Goal: Transaction & Acquisition: Purchase product/service

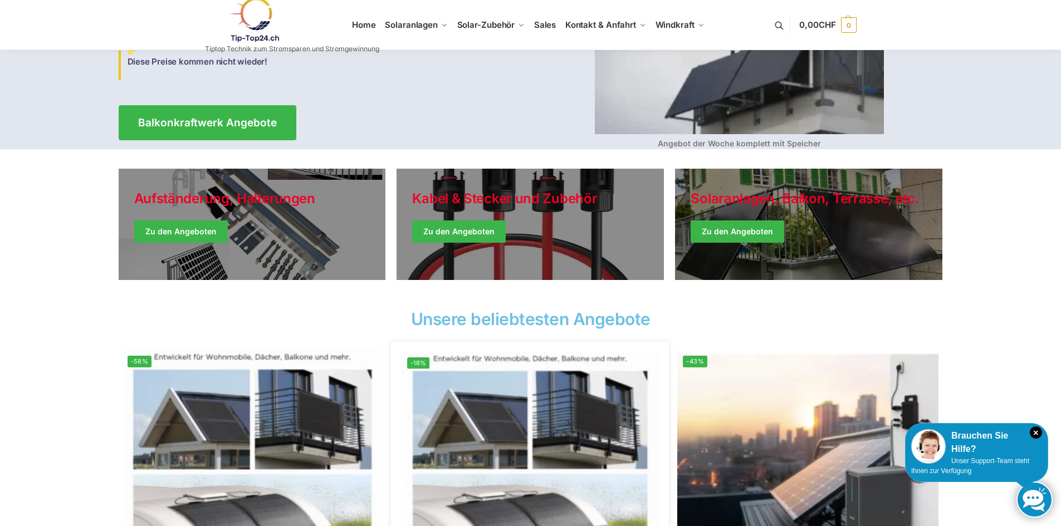
scroll to position [111, 0]
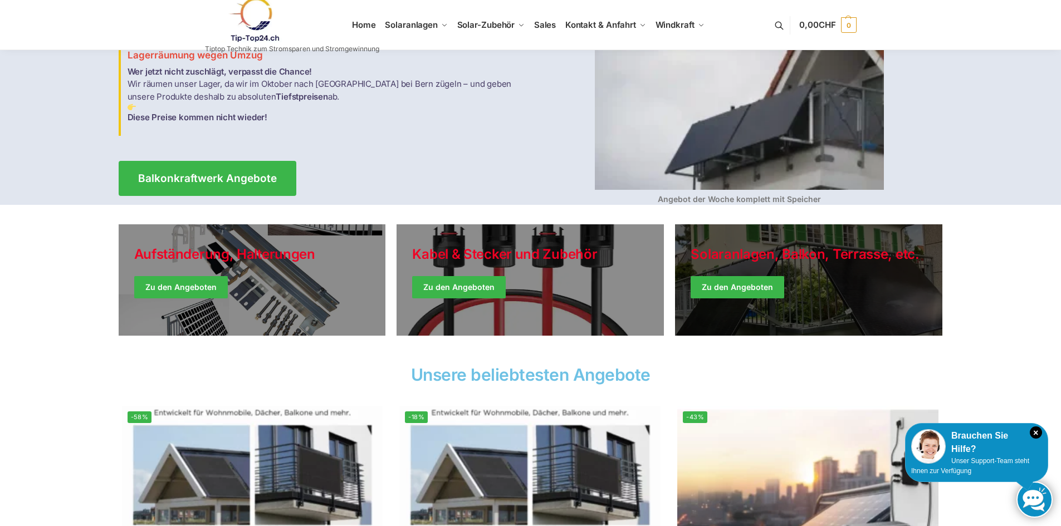
click at [773, 292] on link "Winter Jackets" at bounding box center [808, 279] width 267 height 111
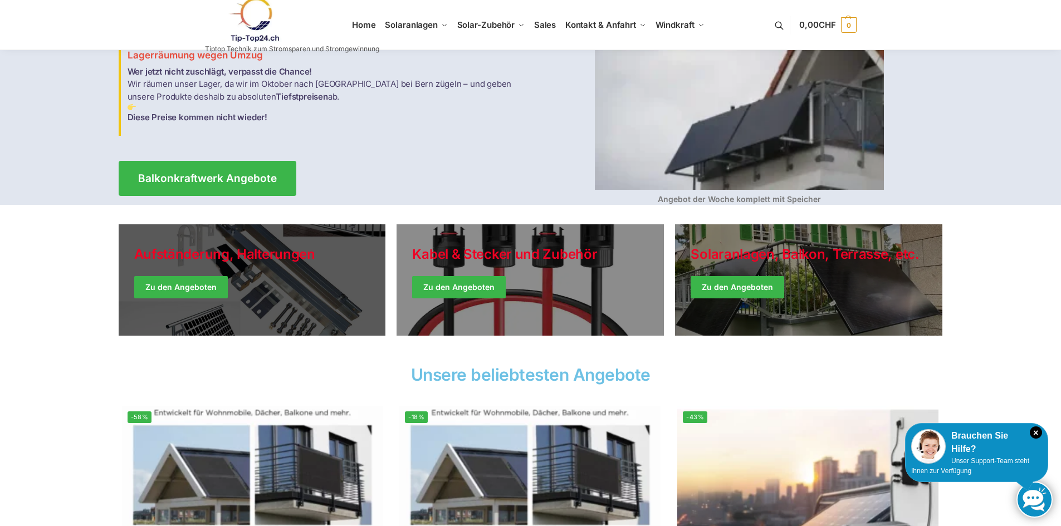
click at [258, 291] on link "Holiday Style" at bounding box center [252, 279] width 267 height 111
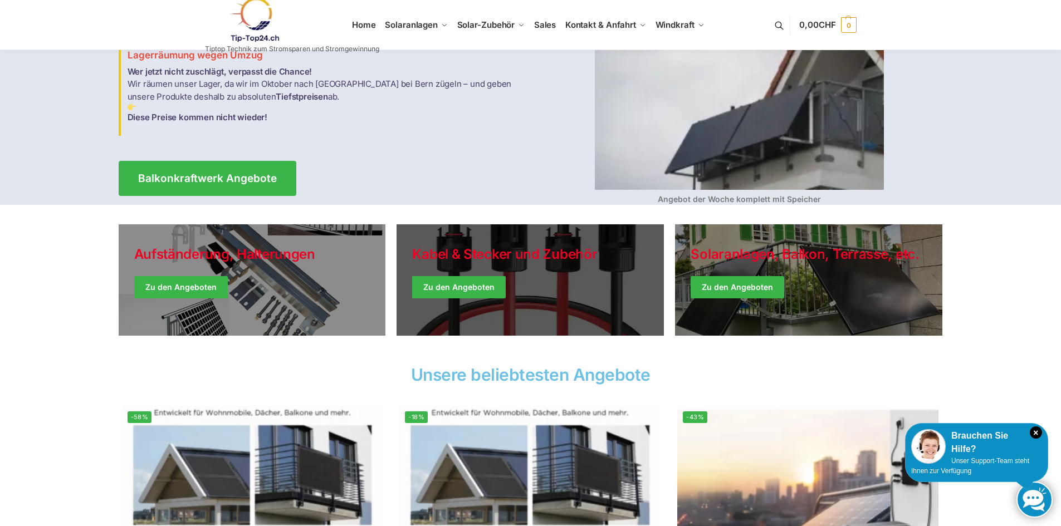
click at [487, 285] on link "Holiday Style" at bounding box center [530, 279] width 267 height 111
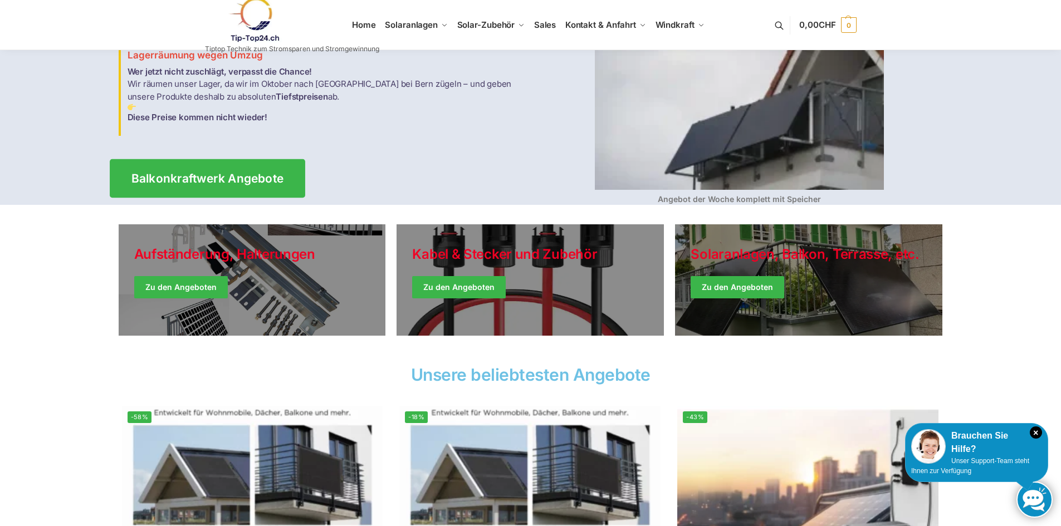
click at [253, 173] on span "Balkonkraftwerk Angebote" at bounding box center [207, 179] width 153 height 12
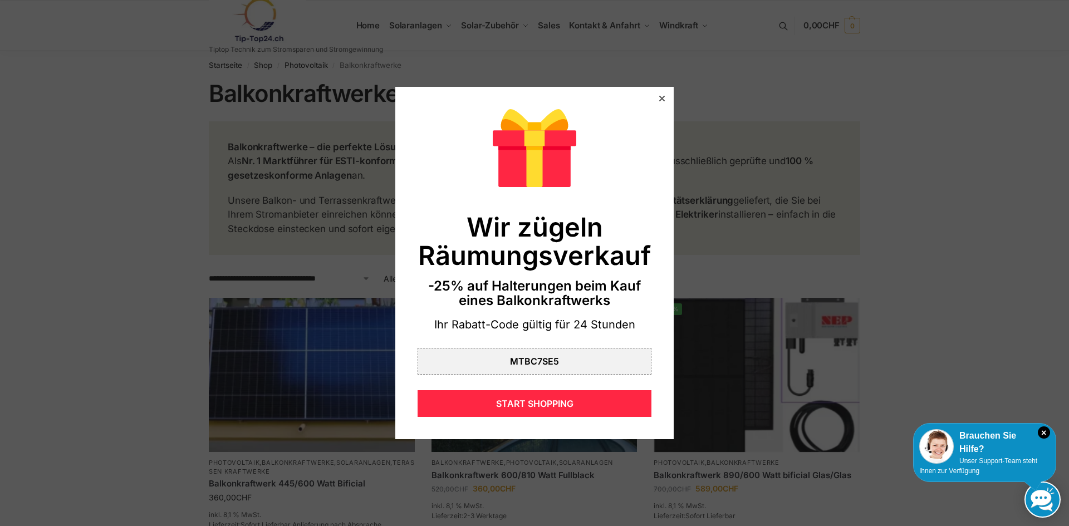
click at [657, 102] on div at bounding box center [662, 99] width 10 height 10
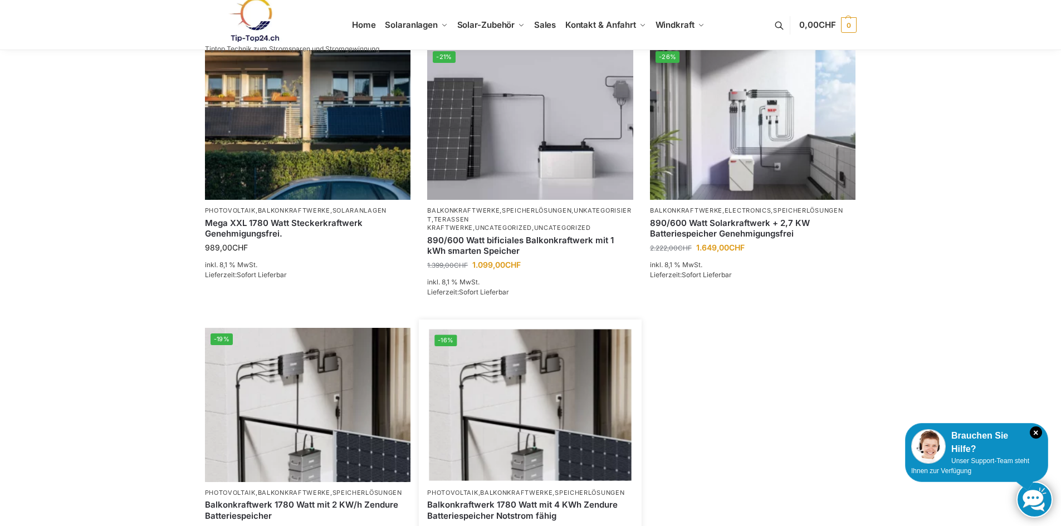
scroll to position [835, 0]
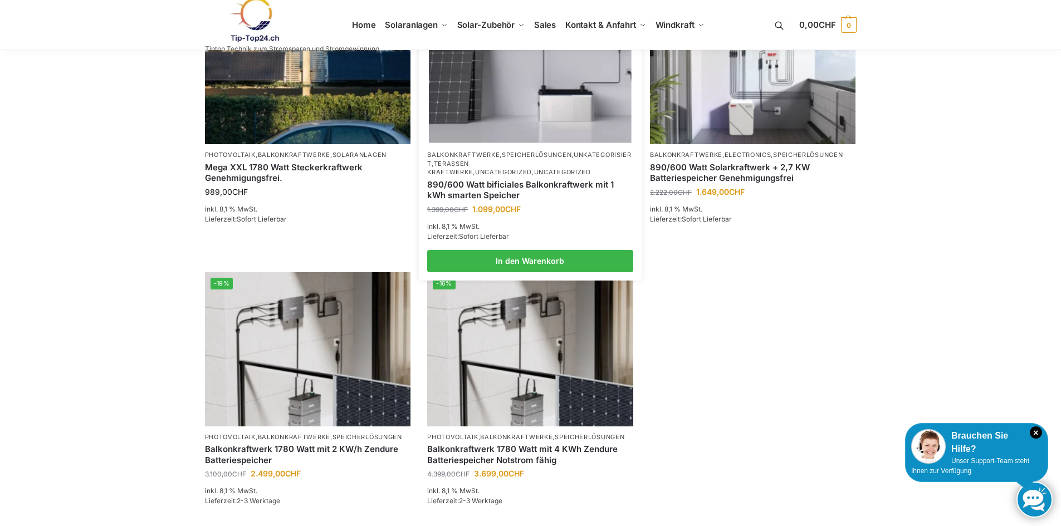
click at [534, 171] on link "Uncategorized" at bounding box center [562, 172] width 57 height 8
click at [506, 187] on link "890/600 Watt bificiales Balkonkraftwerk mit 1 kWh smarten Speicher" at bounding box center [530, 190] width 206 height 22
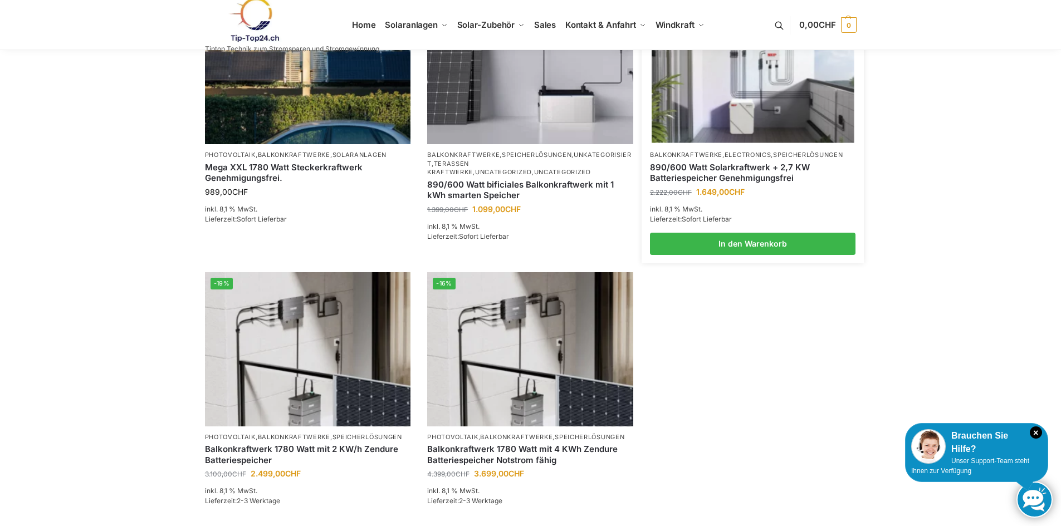
click at [706, 166] on link "890/600 Watt Solarkraftwerk + 2,7 KW Batteriespeicher Genehmigungsfrei" at bounding box center [753, 173] width 206 height 22
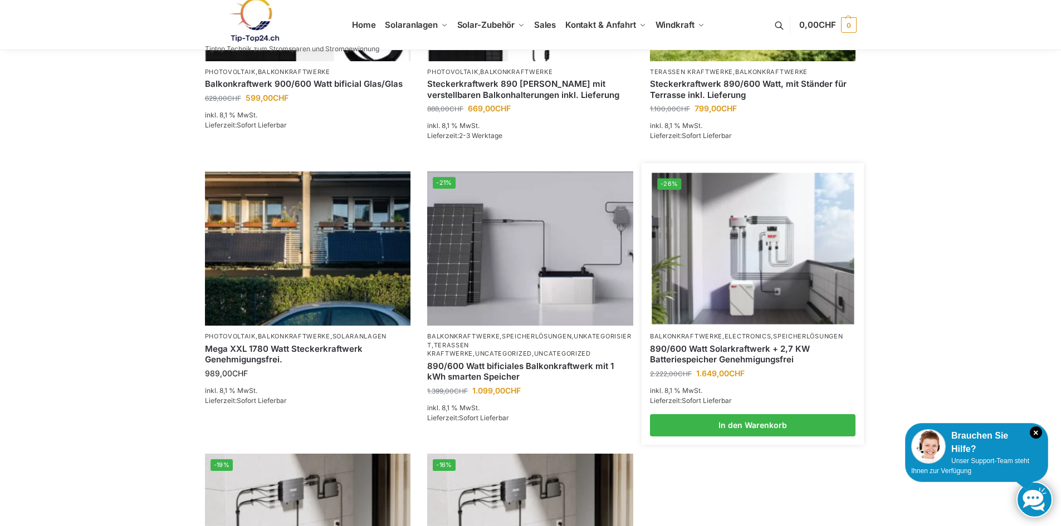
scroll to position [821, 0]
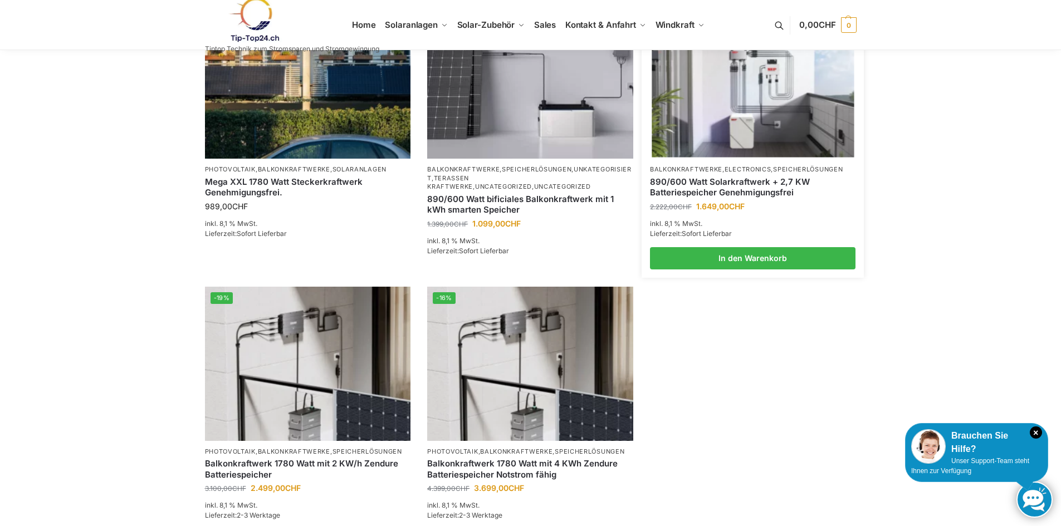
click at [726, 179] on link "890/600 Watt Solarkraftwerk + 2,7 KW Batteriespeicher Genehmigungsfrei" at bounding box center [753, 188] width 206 height 22
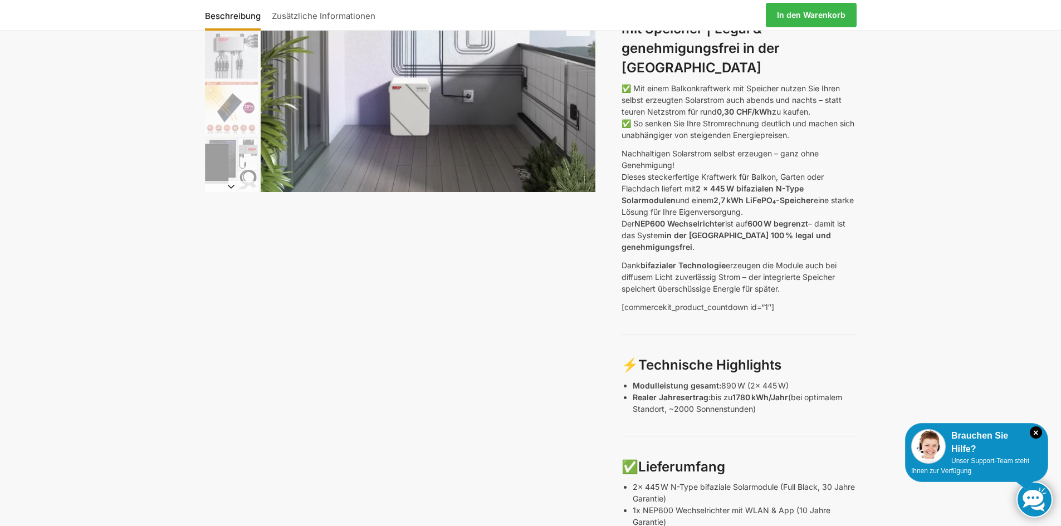
scroll to position [111, 0]
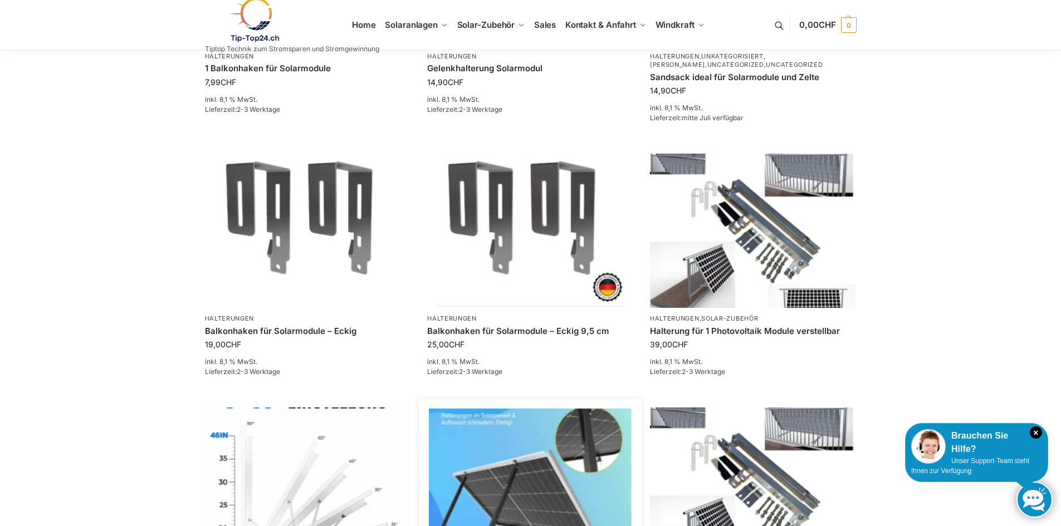
scroll to position [668, 0]
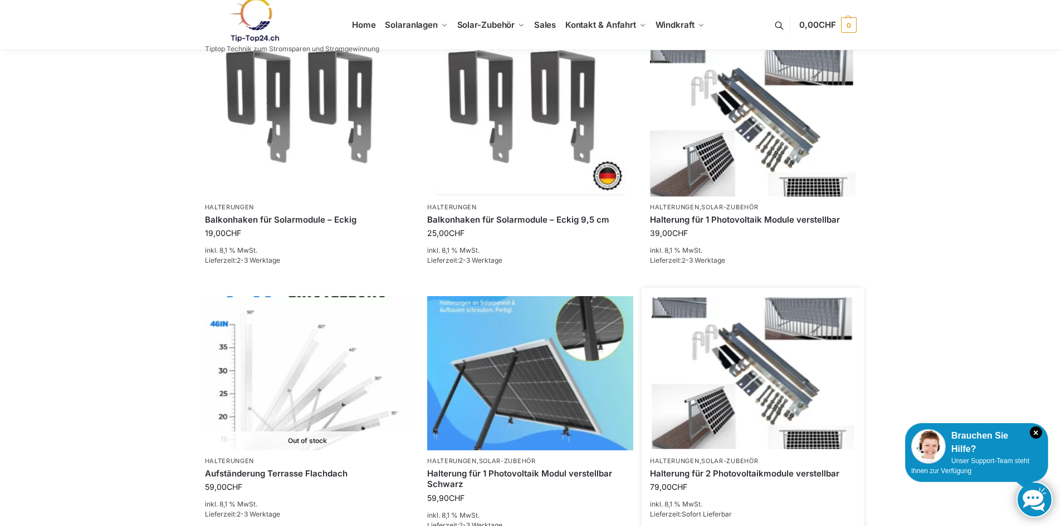
click at [747, 415] on img at bounding box center [753, 373] width 202 height 151
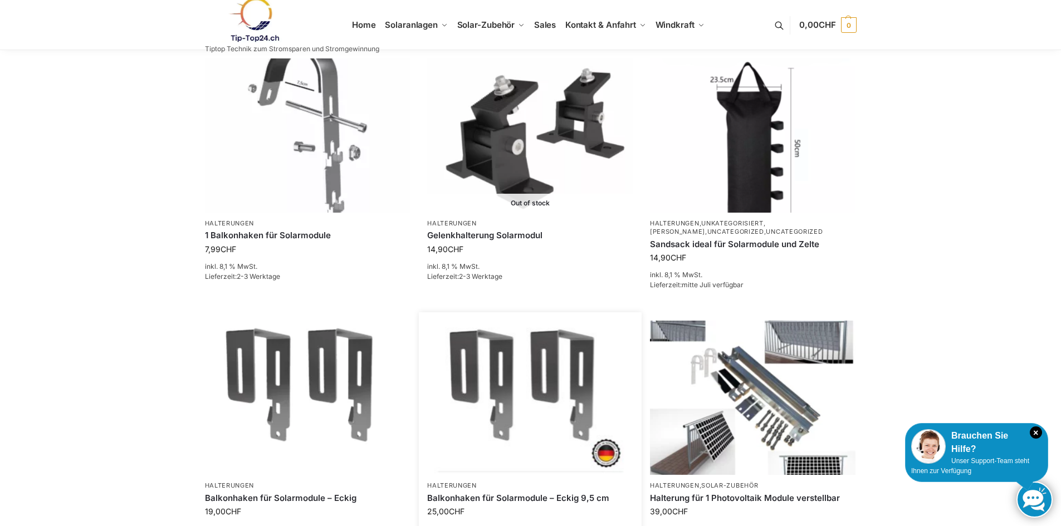
scroll to position [334, 0]
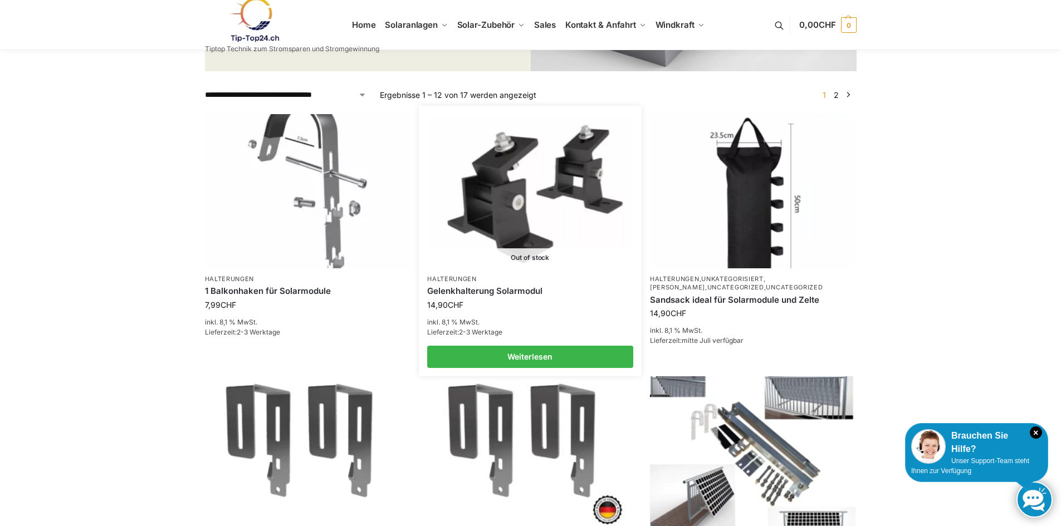
click at [524, 237] on img at bounding box center [530, 190] width 202 height 151
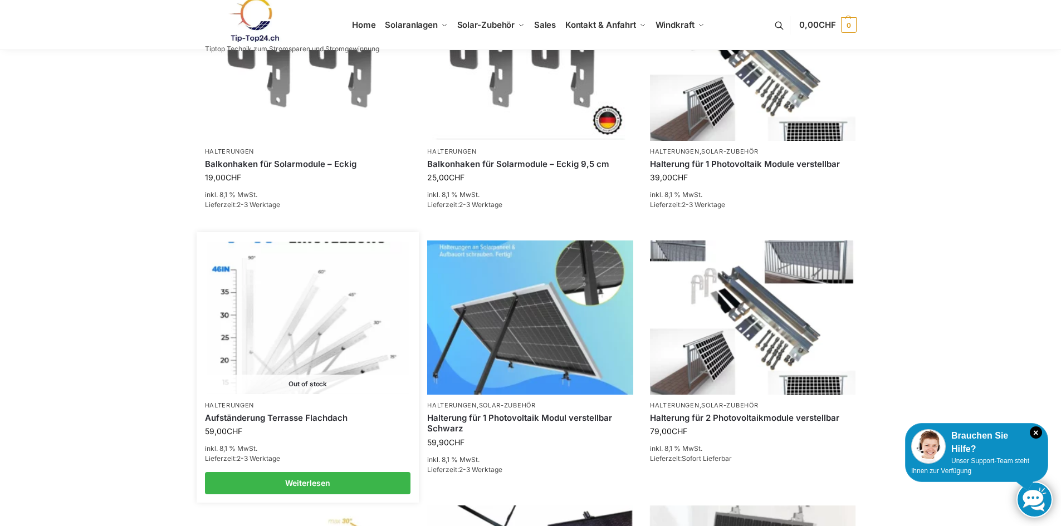
scroll to position [780, 0]
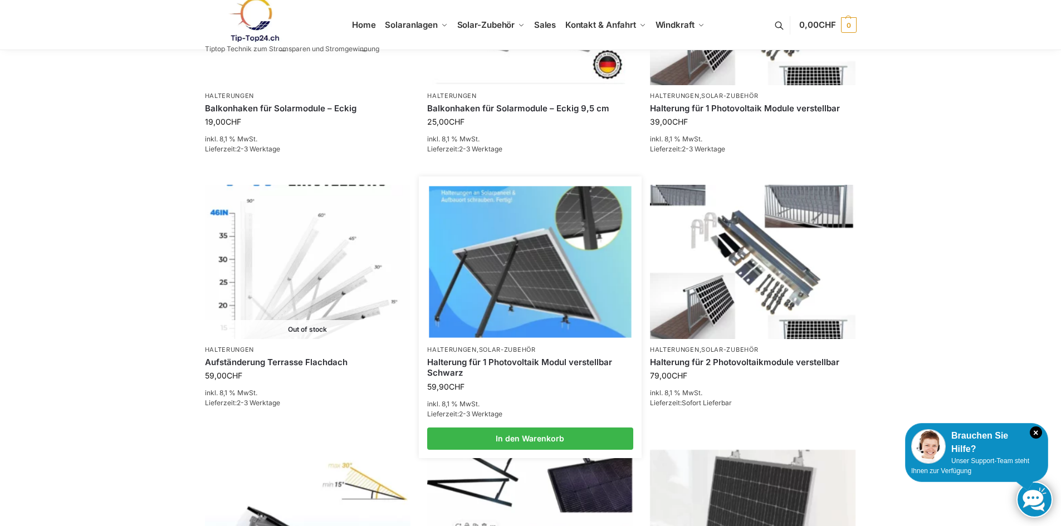
click at [478, 361] on link "Halterung für 1 Photovoltaik Modul verstellbar Schwarz" at bounding box center [530, 368] width 206 height 22
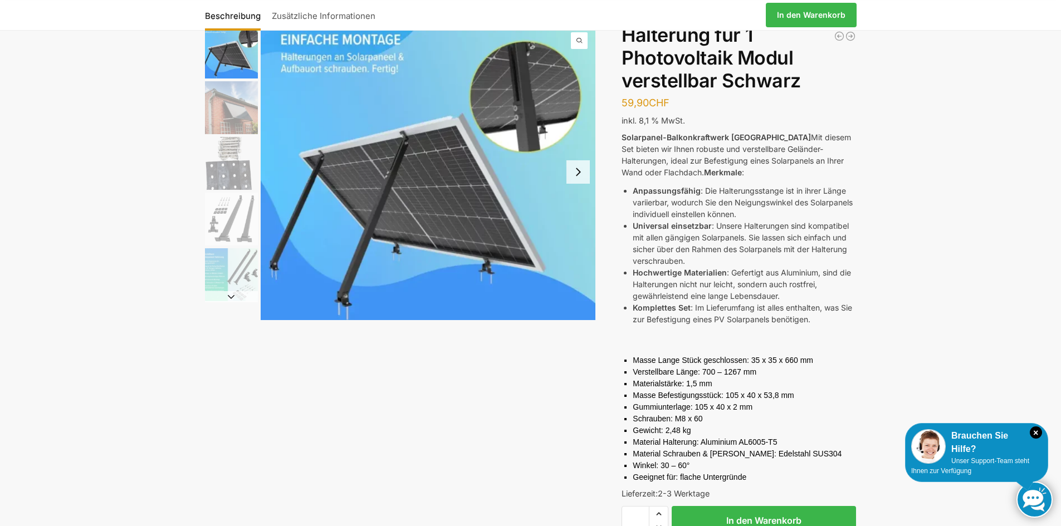
scroll to position [278, 0]
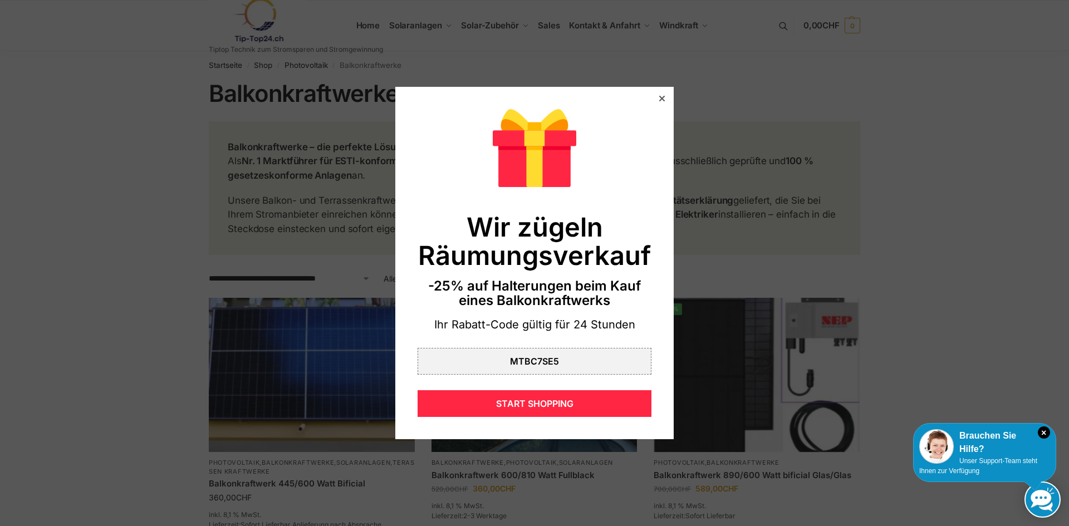
click at [659, 97] on icon at bounding box center [662, 99] width 6 height 6
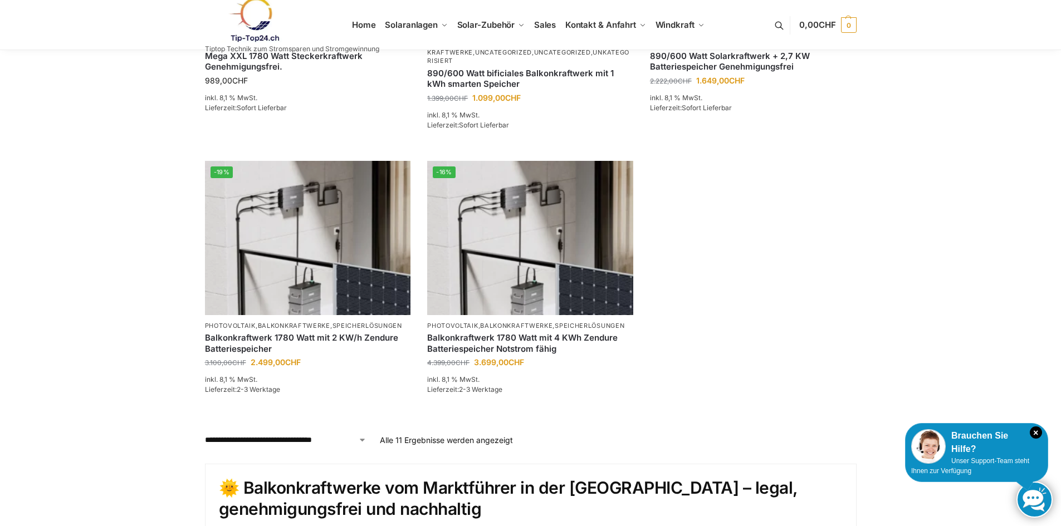
scroll to position [891, 0]
